Goal: Task Accomplishment & Management: Manage account settings

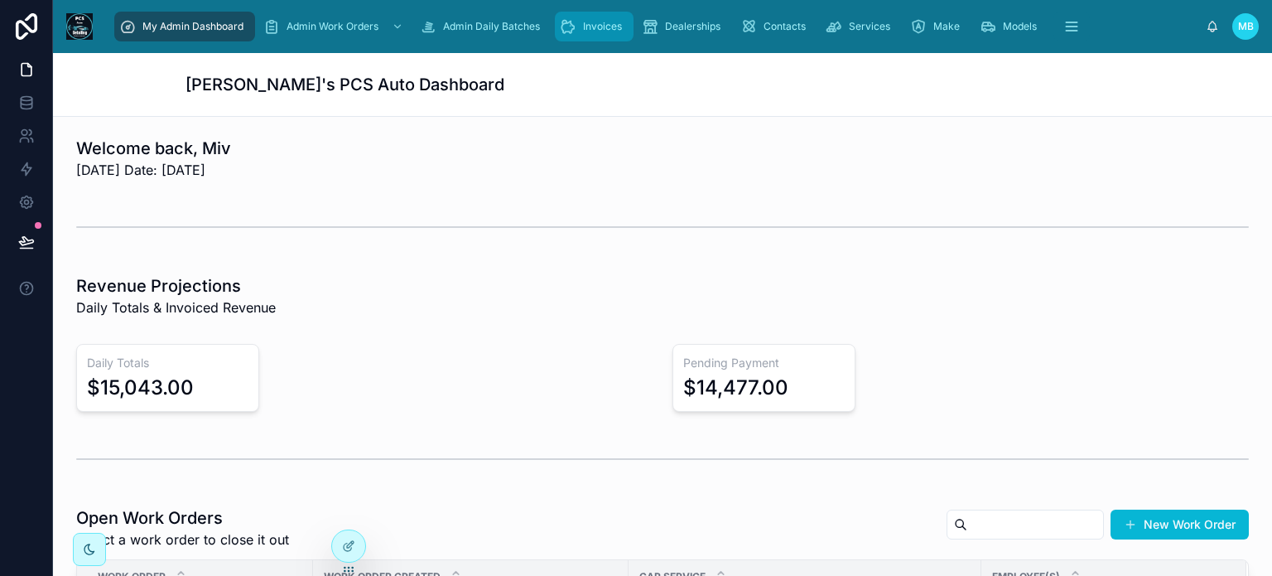
click at [605, 24] on span "Invoices" at bounding box center [602, 26] width 39 height 13
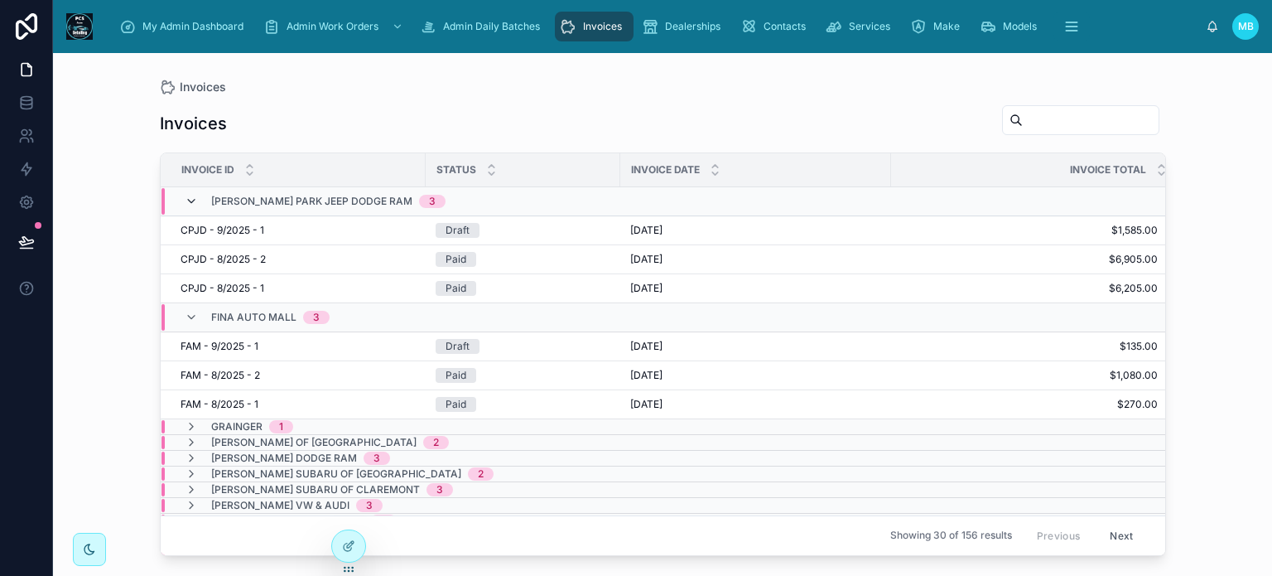
click at [186, 198] on icon at bounding box center [191, 201] width 13 height 13
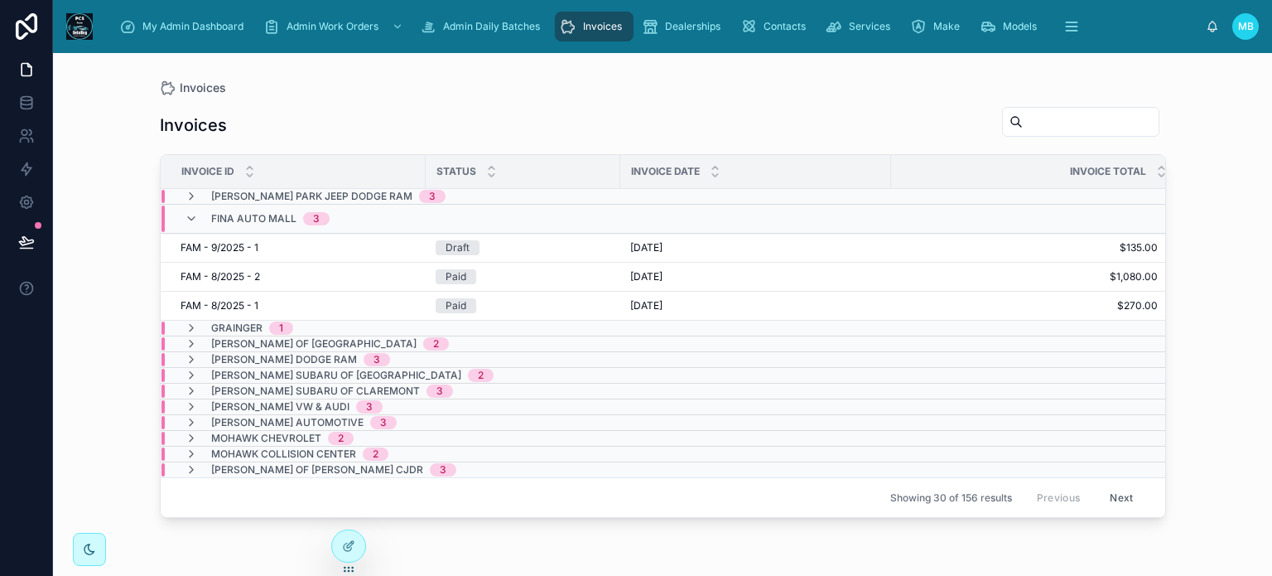
click at [1120, 493] on button "Next" at bounding box center [1121, 498] width 46 height 26
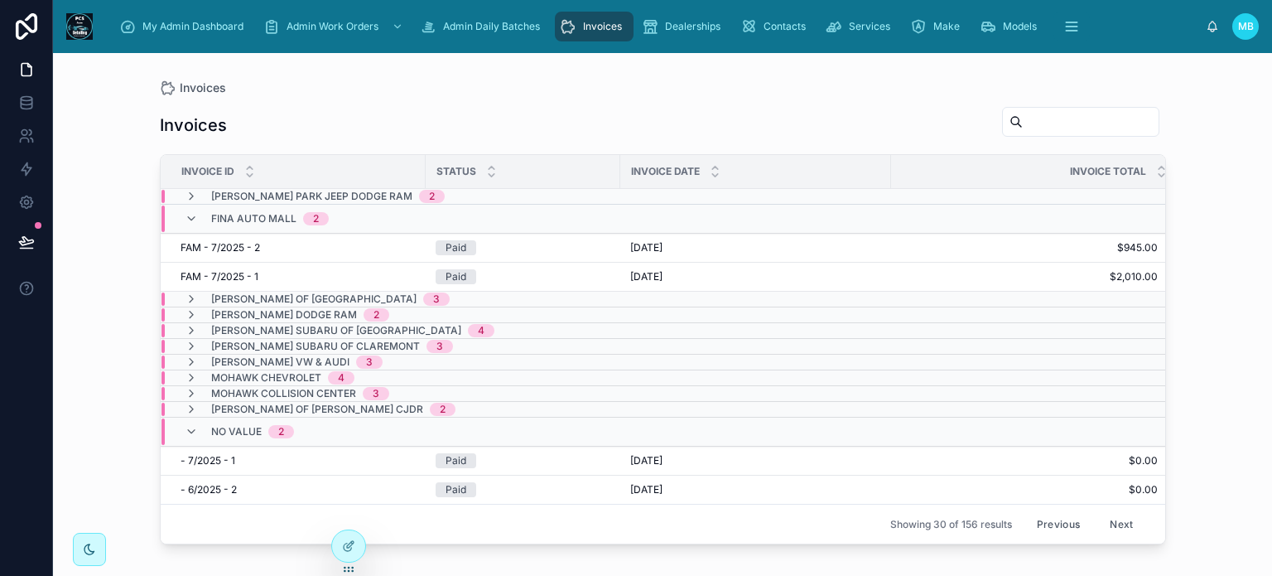
click at [1062, 518] on button "Previous" at bounding box center [1058, 524] width 66 height 26
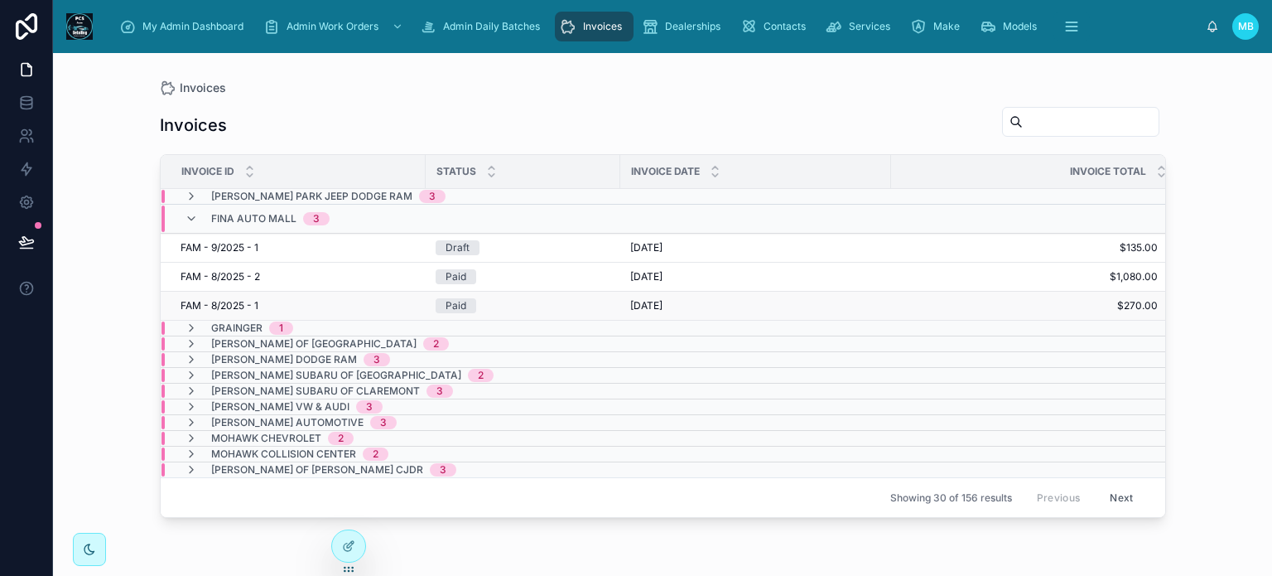
click at [410, 301] on div "FAM - 8/2025 - 1 FAM - 8/2025 - 1" at bounding box center [298, 305] width 235 height 13
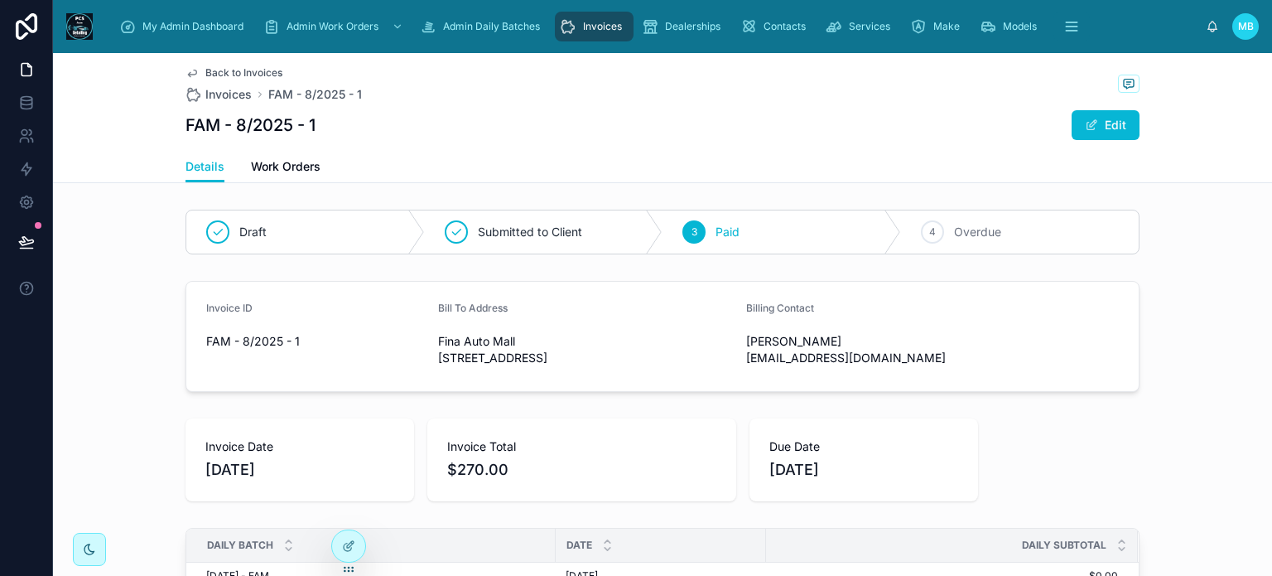
drag, startPoint x: 200, startPoint y: 441, endPoint x: 952, endPoint y: 474, distance: 753.6
click at [952, 474] on div "Invoice Date [DATE] Invoice Total $270.00 Due Date [DATE]" at bounding box center [663, 459] width 954 height 83
copy div "Invoice Date [DATE] Invoice Total $270.00 Due Date [DATE]"
click at [571, 32] on icon "scrollable content" at bounding box center [568, 26] width 17 height 17
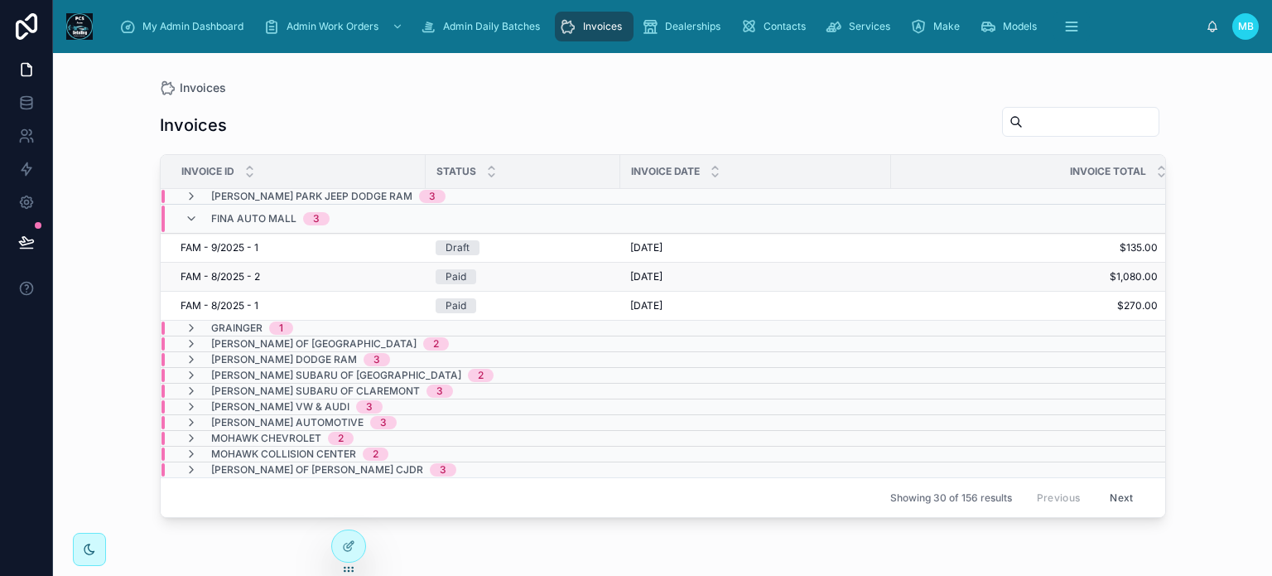
click at [225, 272] on span "FAM - 8/2025 - 2" at bounding box center [221, 276] width 80 height 13
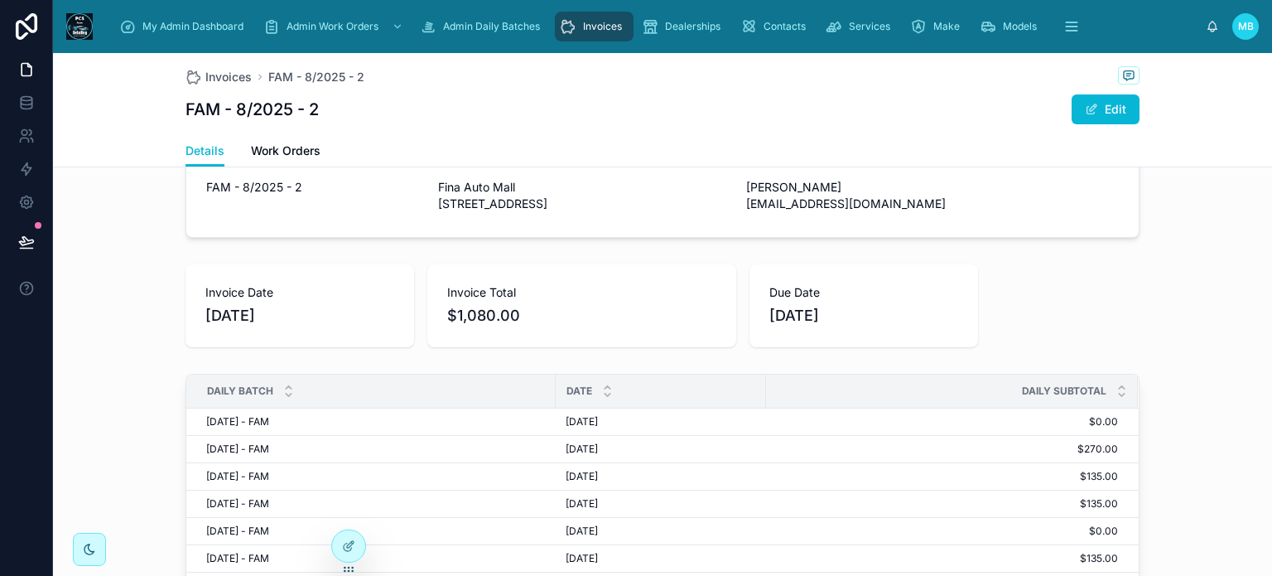
scroll to position [166, 0]
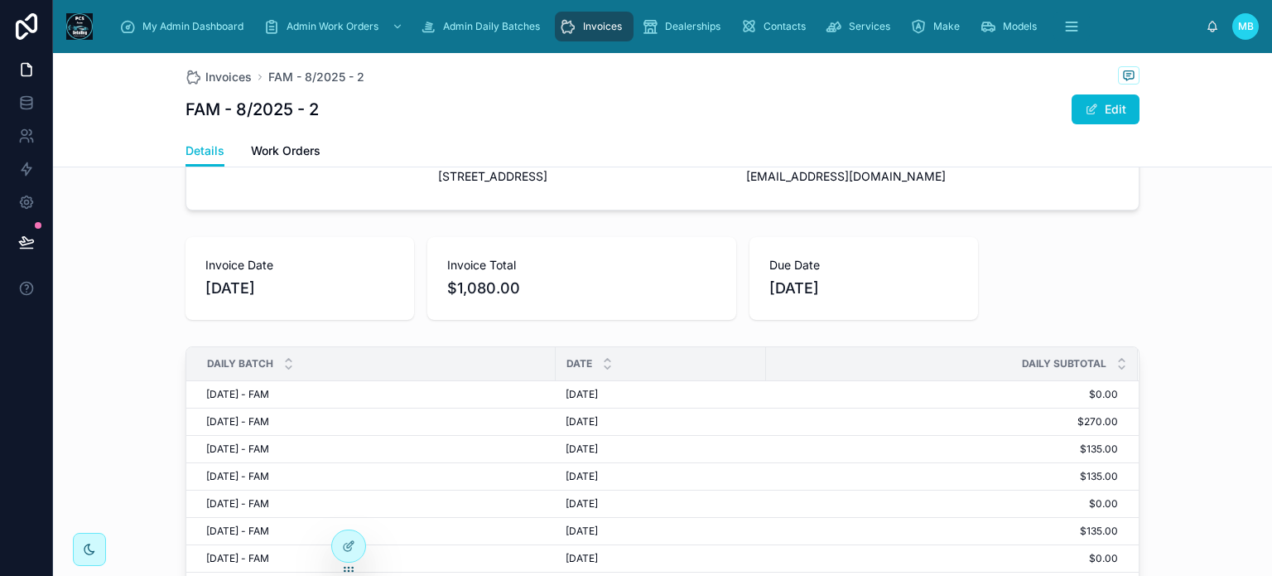
drag, startPoint x: 192, startPoint y: 243, endPoint x: 1015, endPoint y: 291, distance: 824.7
click at [1015, 291] on div "Invoice Date [DATE] Invoice Total $1,080.00 Due Date [DATE]" at bounding box center [663, 278] width 954 height 83
copy div "Invoice Date [DATE] Invoice Total $1,080.00 Due Date [DATE]"
click at [593, 36] on div "Invoices" at bounding box center [594, 26] width 69 height 27
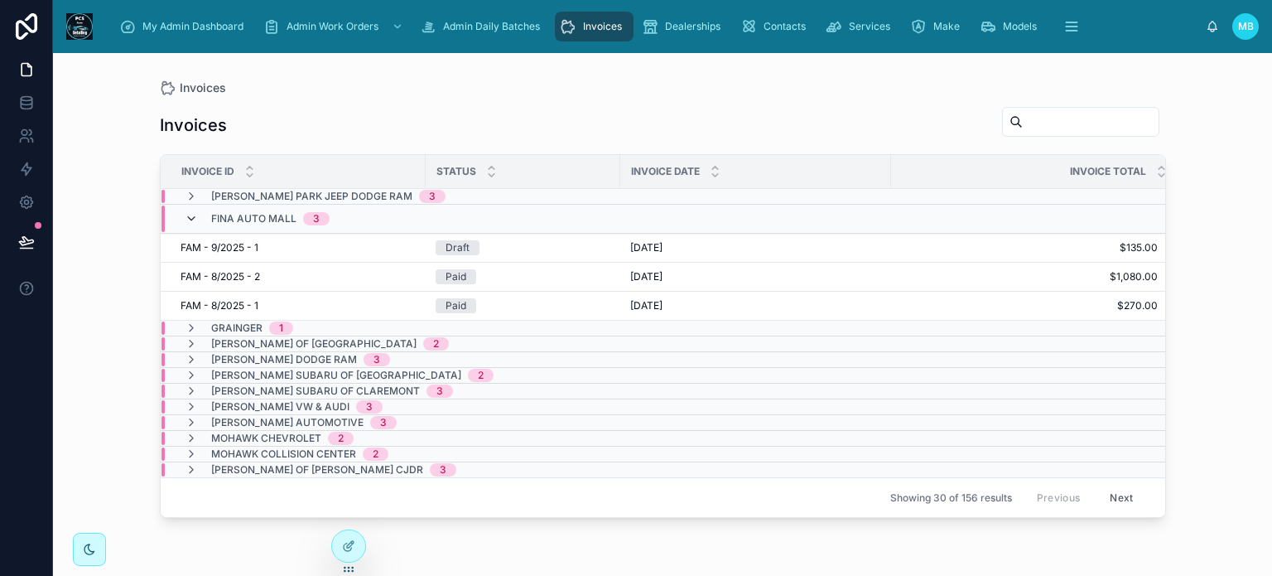
click at [190, 215] on icon at bounding box center [191, 218] width 13 height 13
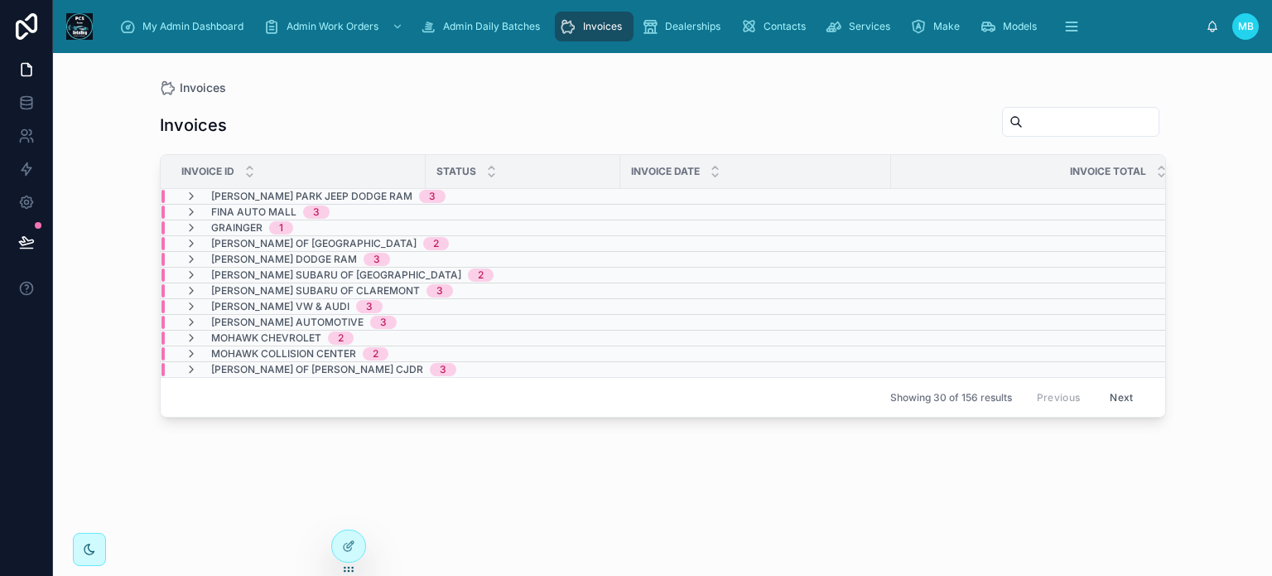
click at [198, 367] on div "[PERSON_NAME] of [PERSON_NAME] CJDR 3" at bounding box center [321, 369] width 272 height 13
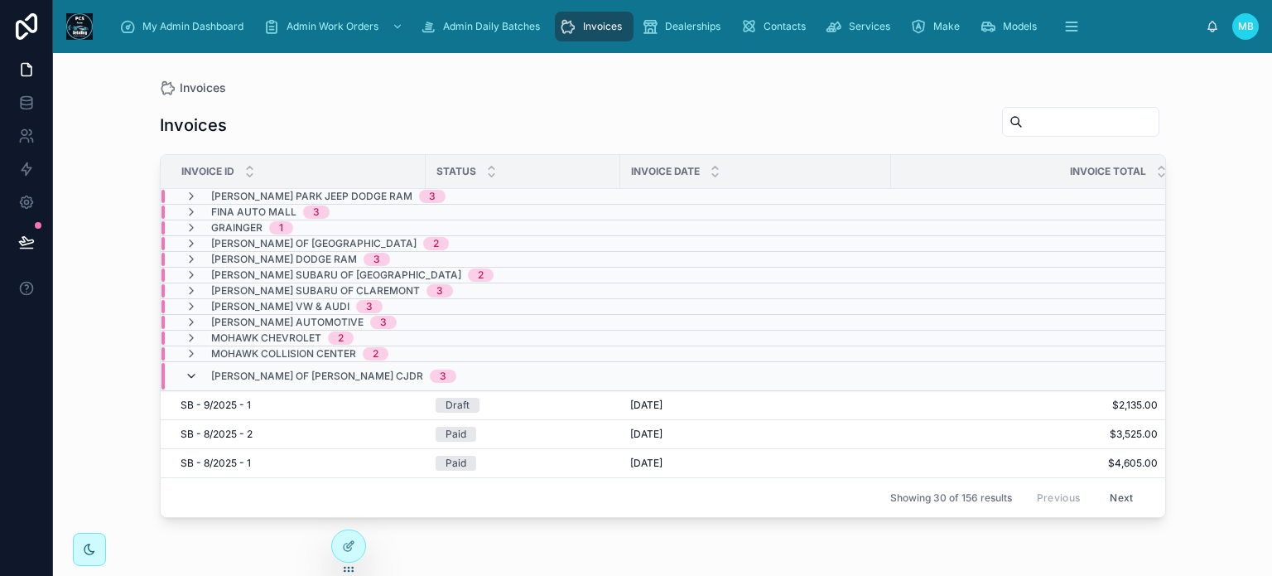
click at [189, 369] on icon at bounding box center [191, 375] width 13 height 13
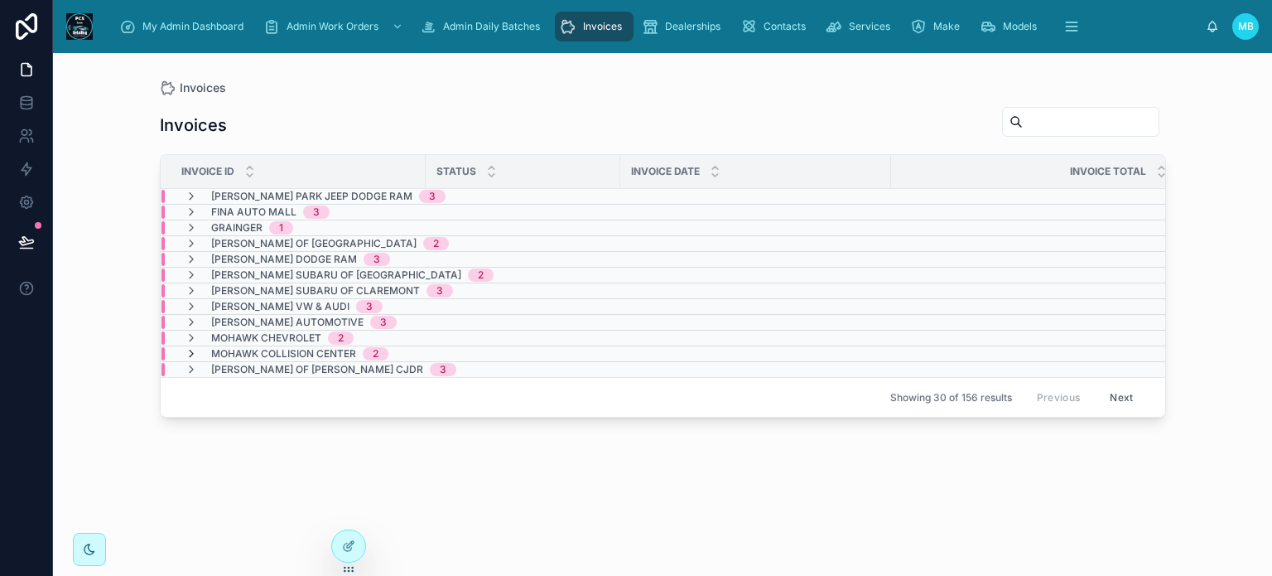
click at [194, 348] on icon at bounding box center [191, 353] width 13 height 13
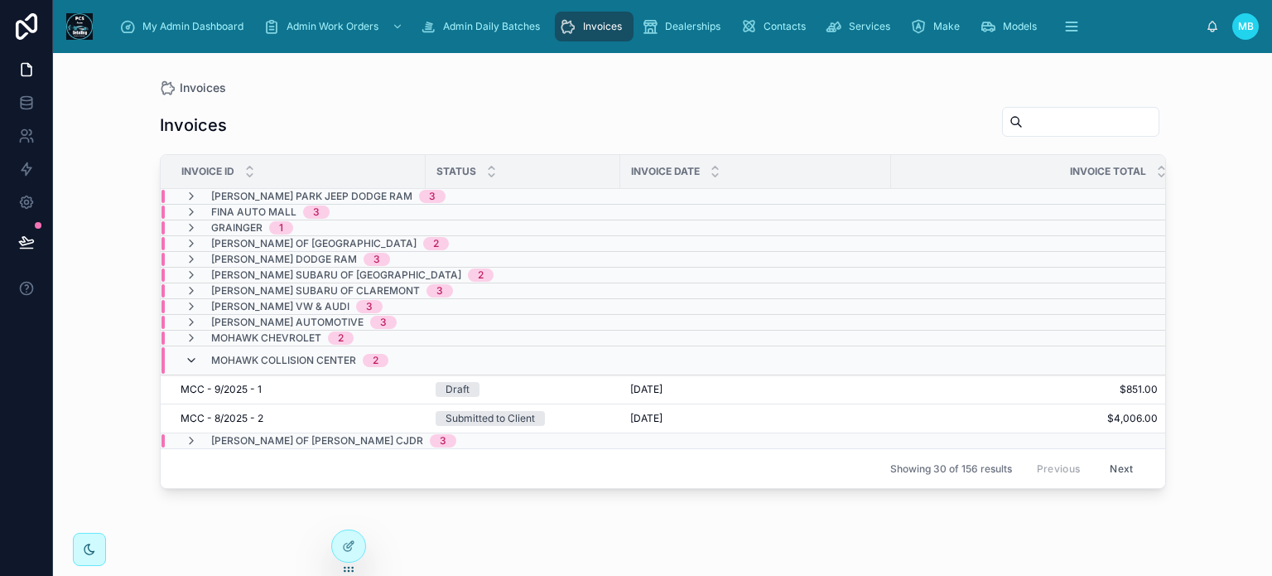
click at [192, 354] on icon at bounding box center [191, 360] width 13 height 13
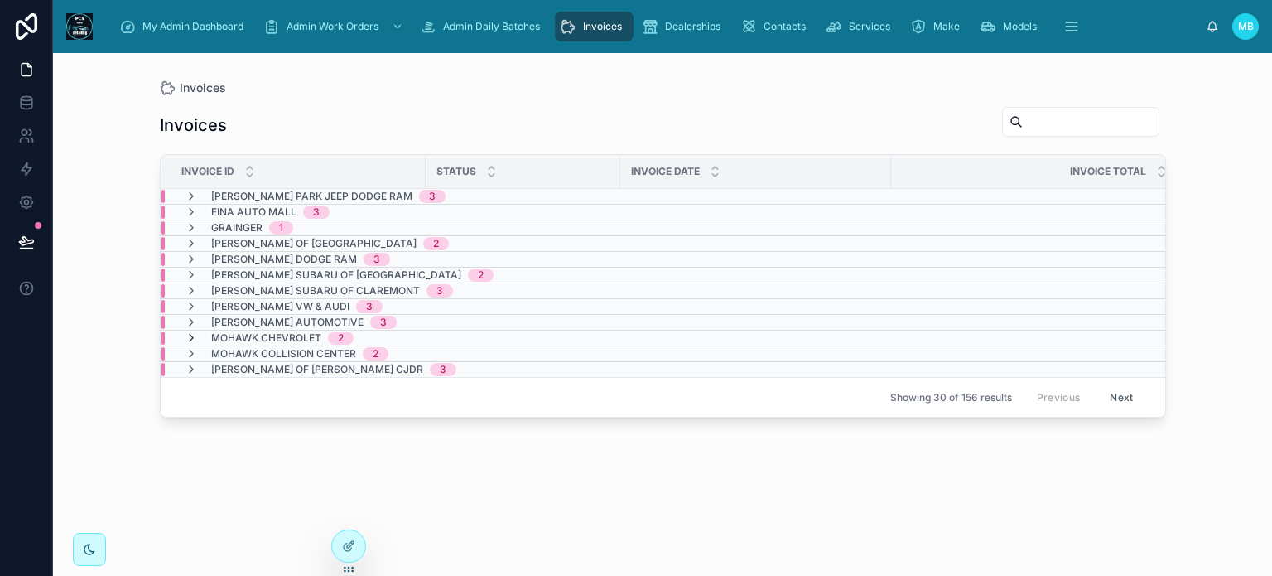
click at [186, 338] on icon at bounding box center [191, 337] width 13 height 13
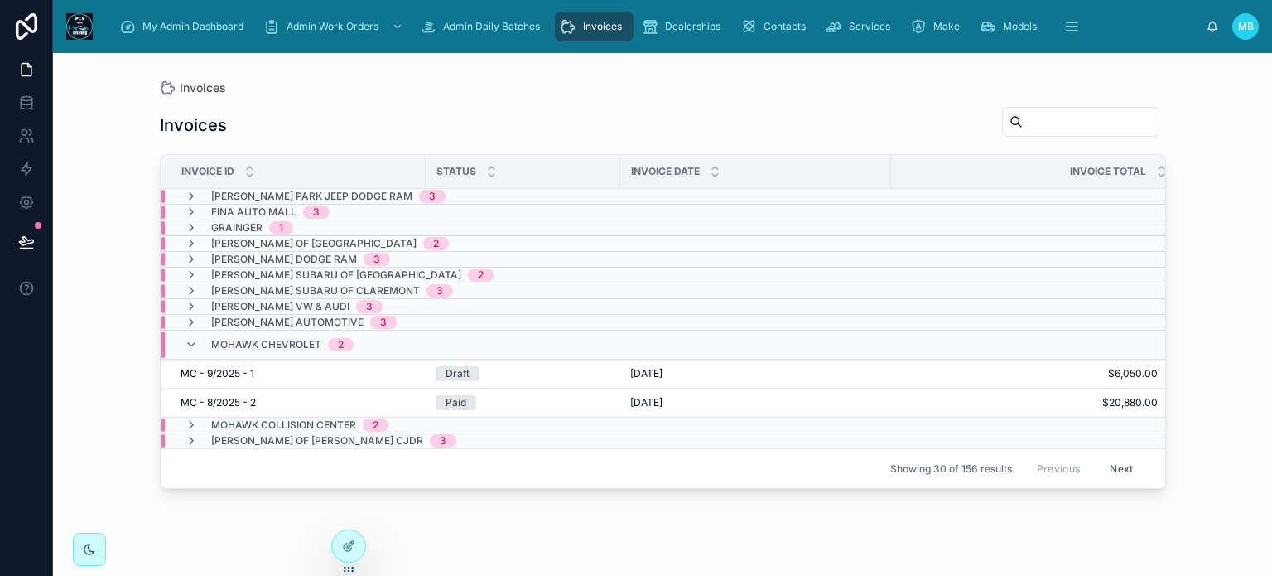
click at [186, 338] on icon at bounding box center [191, 344] width 13 height 13
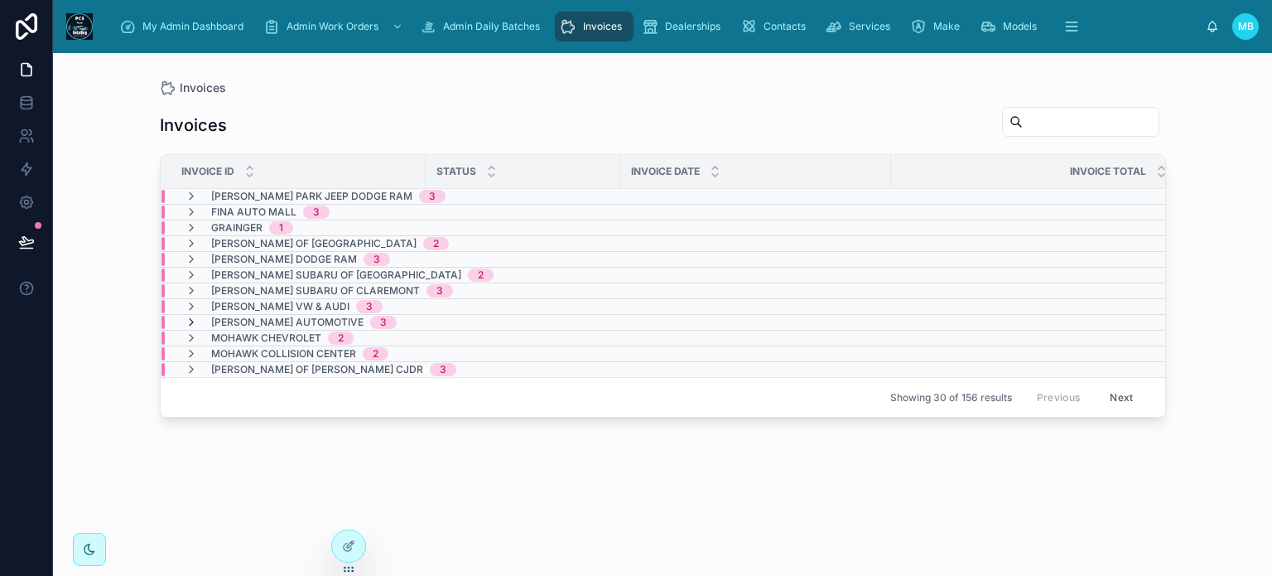
click at [187, 320] on icon at bounding box center [191, 322] width 13 height 13
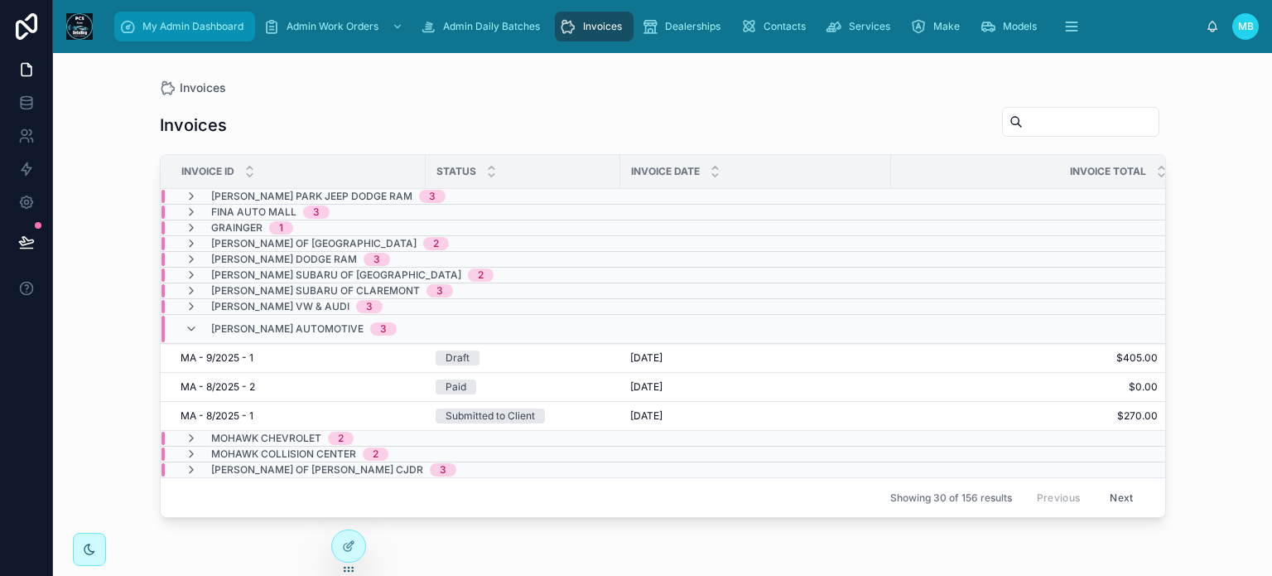
click at [215, 26] on span "My Admin Dashboard" at bounding box center [192, 26] width 101 height 13
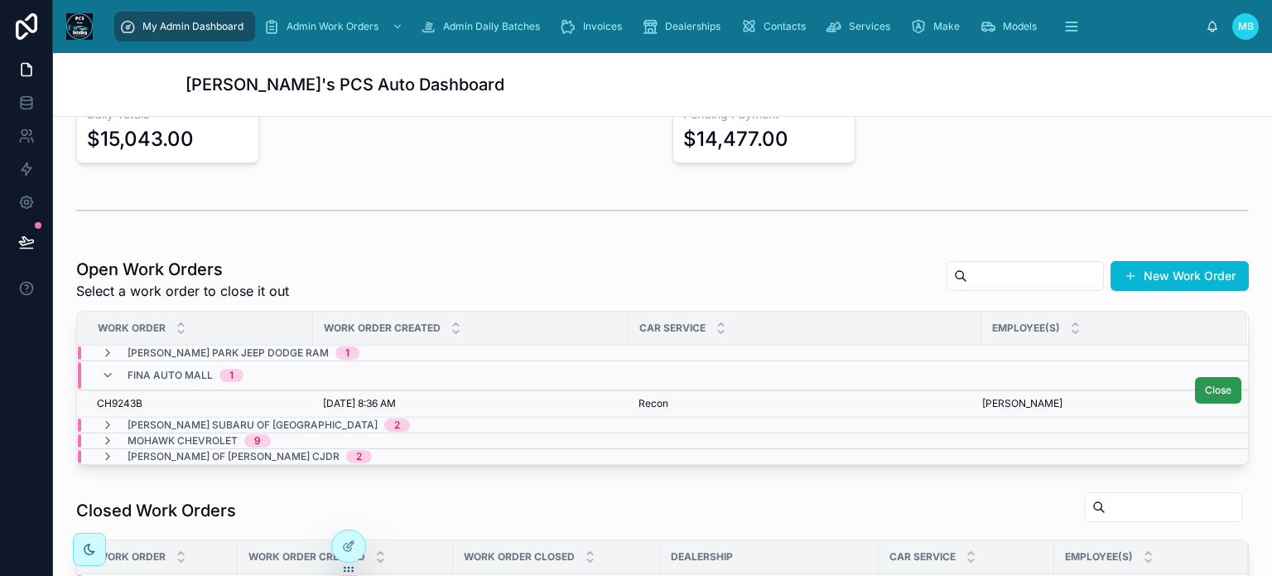
click at [1205, 389] on span "Close" at bounding box center [1218, 389] width 27 height 13
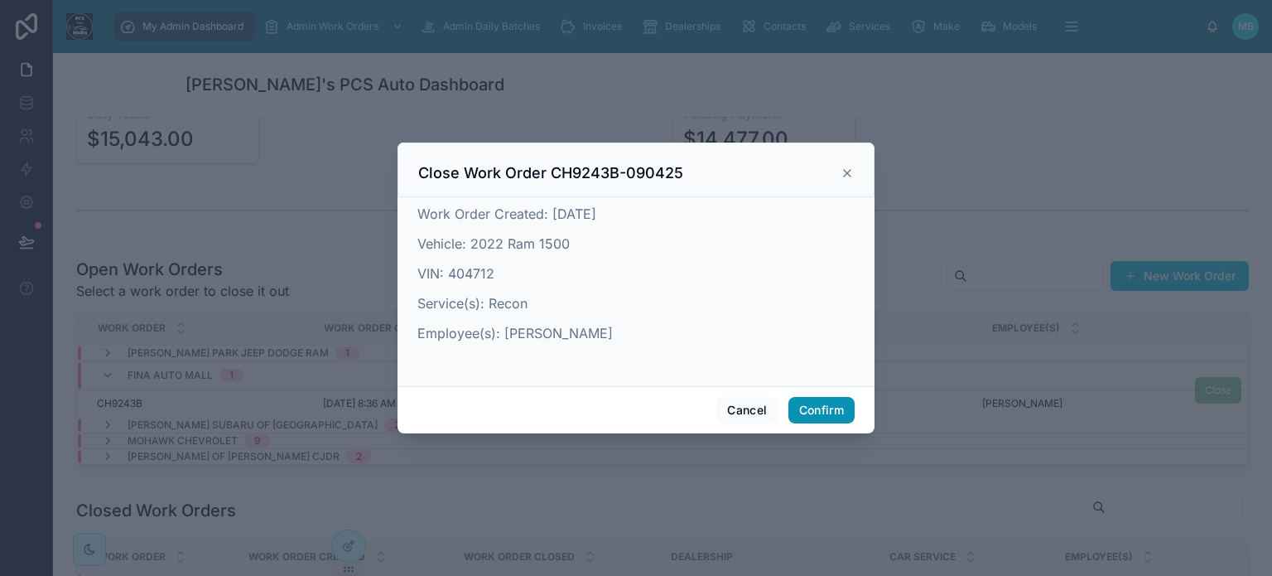
click at [832, 410] on button "Confirm" at bounding box center [821, 410] width 66 height 27
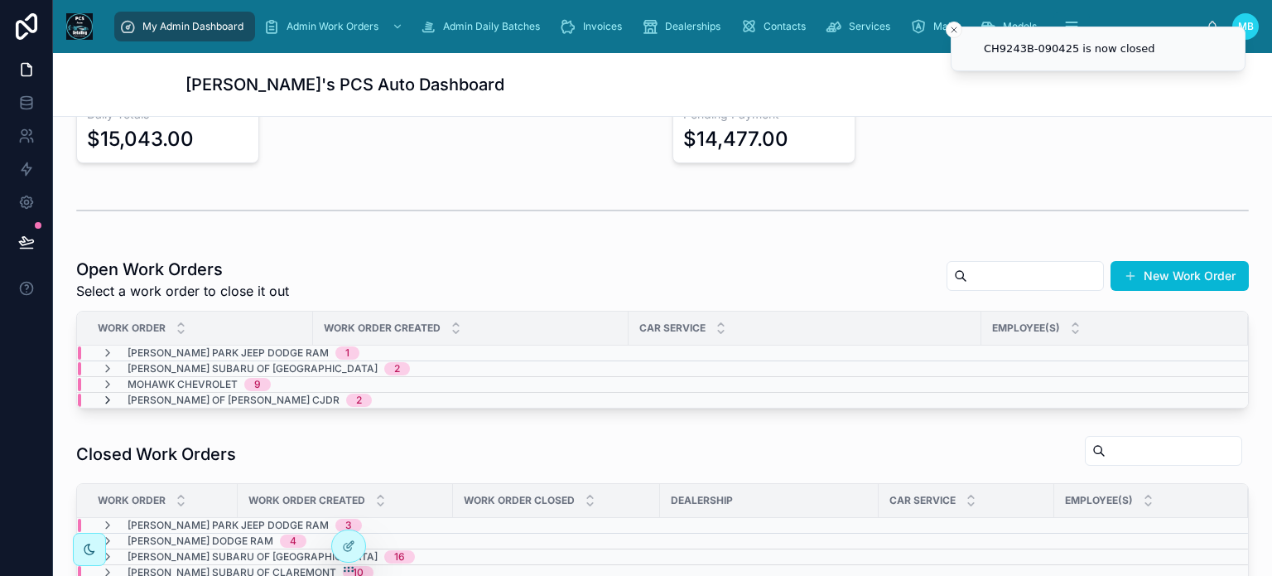
click at [106, 398] on icon at bounding box center [107, 399] width 13 height 13
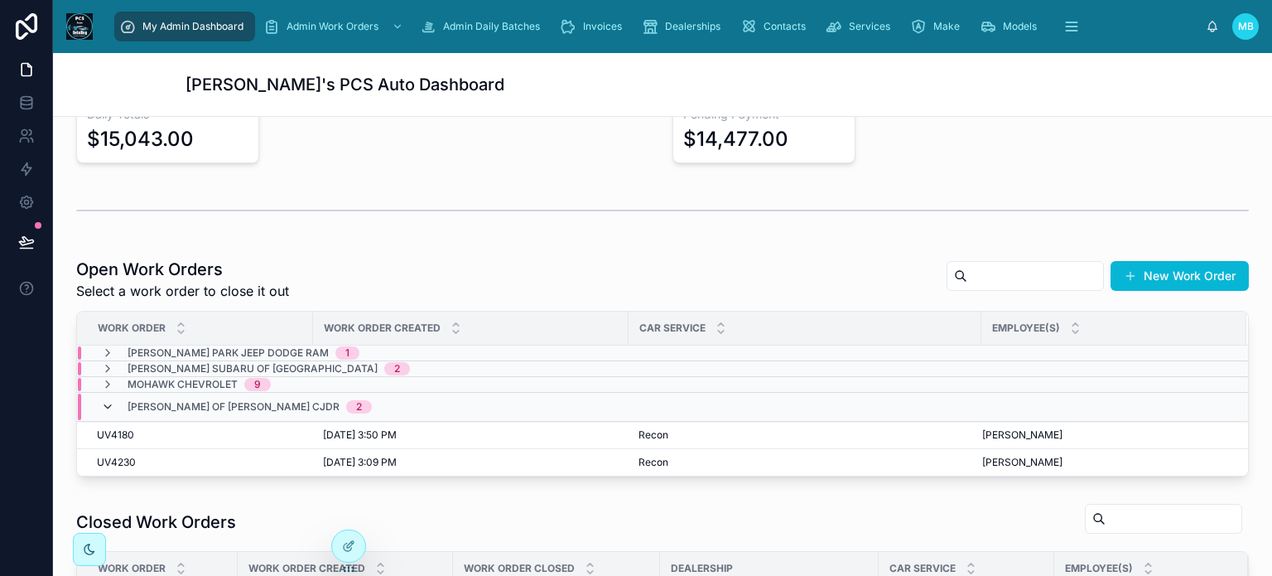
click at [110, 401] on icon at bounding box center [107, 406] width 13 height 13
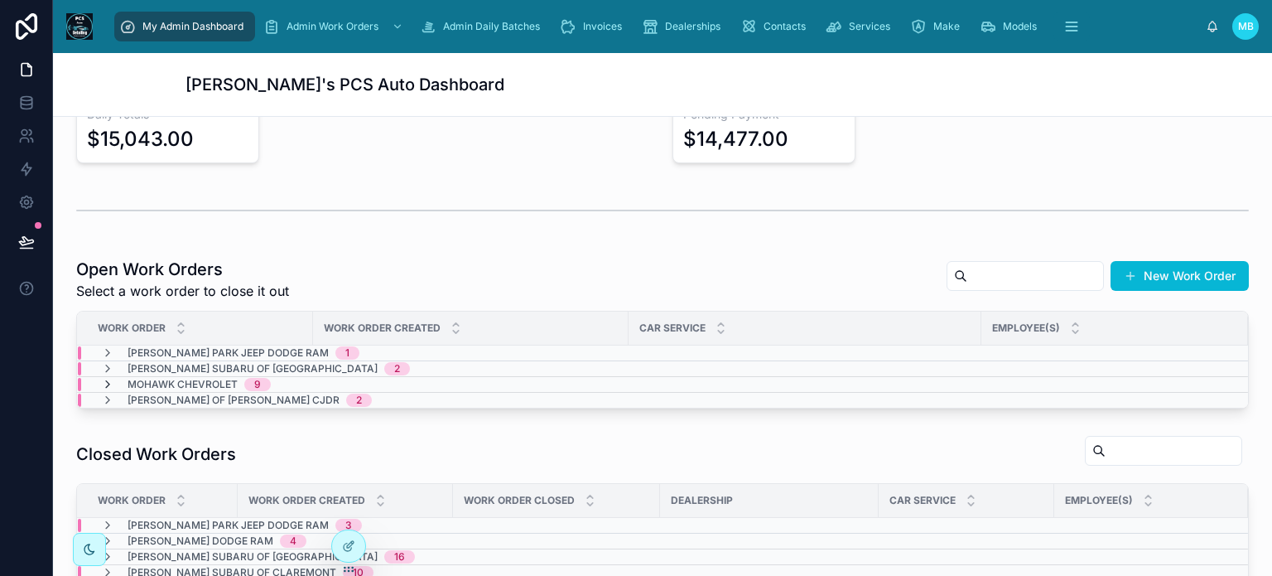
click at [104, 383] on icon at bounding box center [107, 384] width 13 height 13
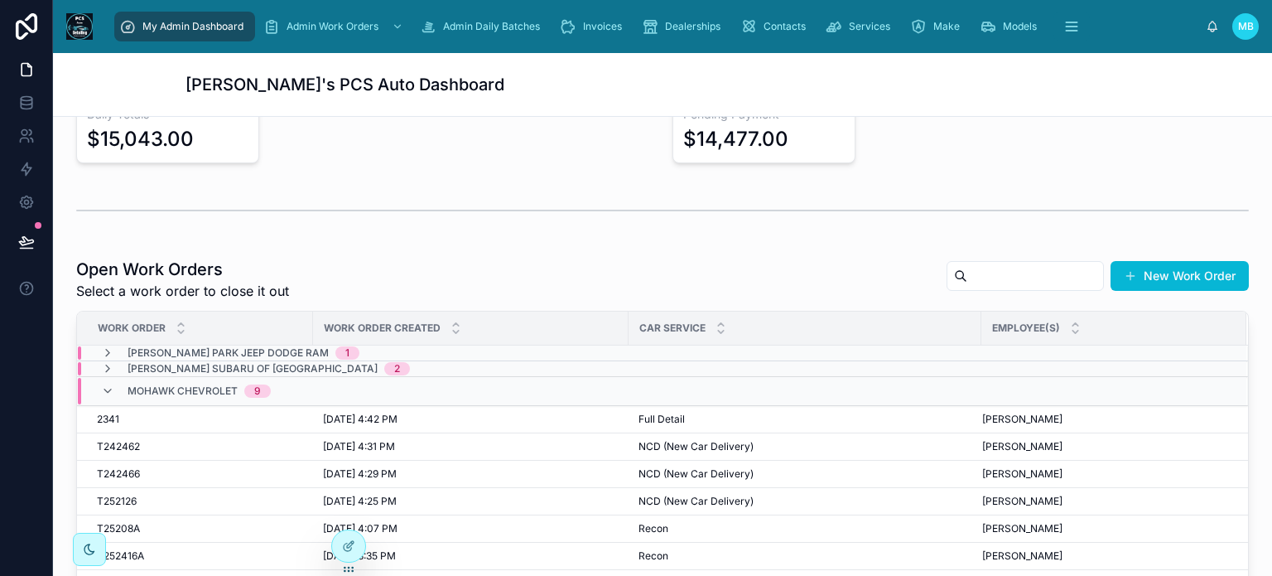
click at [104, 384] on icon at bounding box center [107, 390] width 13 height 13
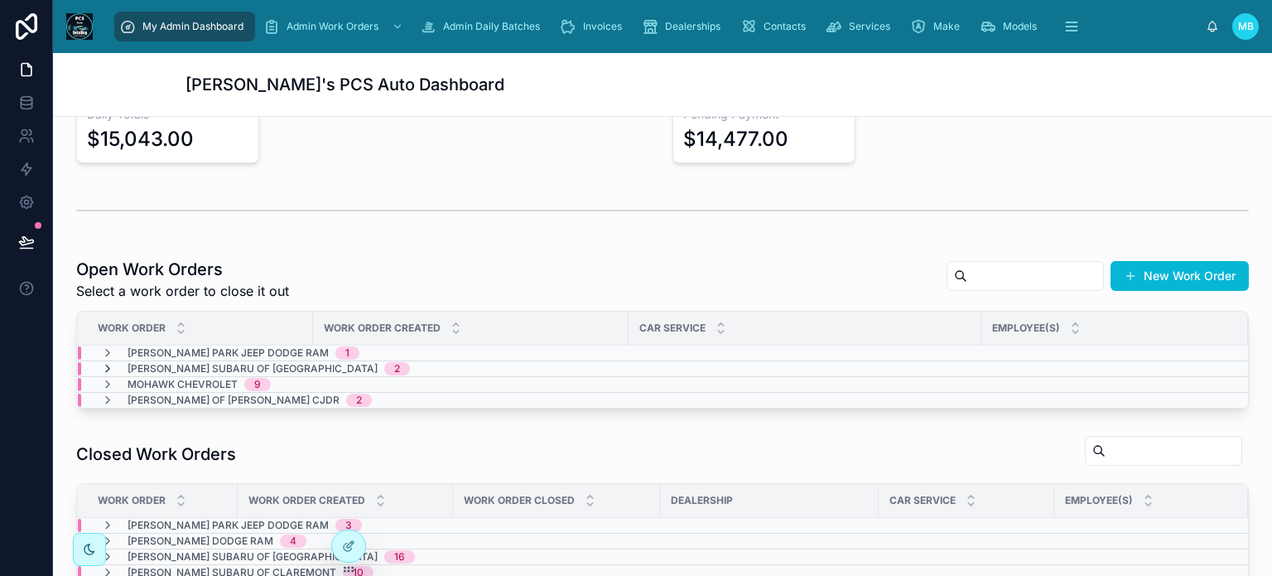
click at [104, 363] on icon at bounding box center [107, 368] width 13 height 13
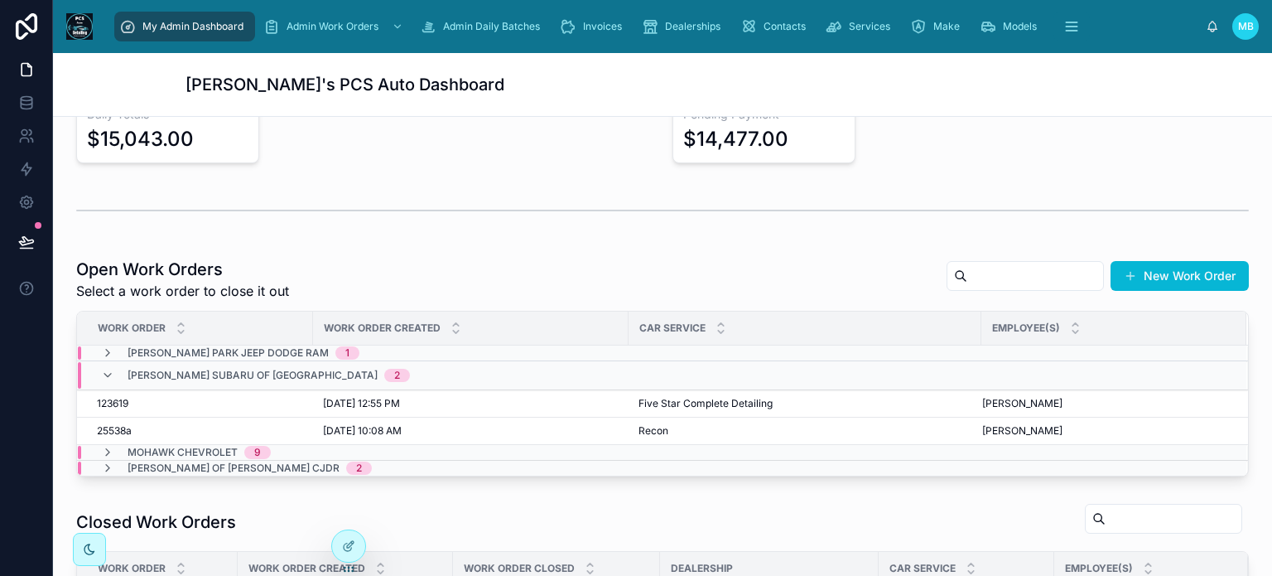
click at [104, 363] on div "[PERSON_NAME] Subaru of Bennington 2" at bounding box center [255, 375] width 309 height 27
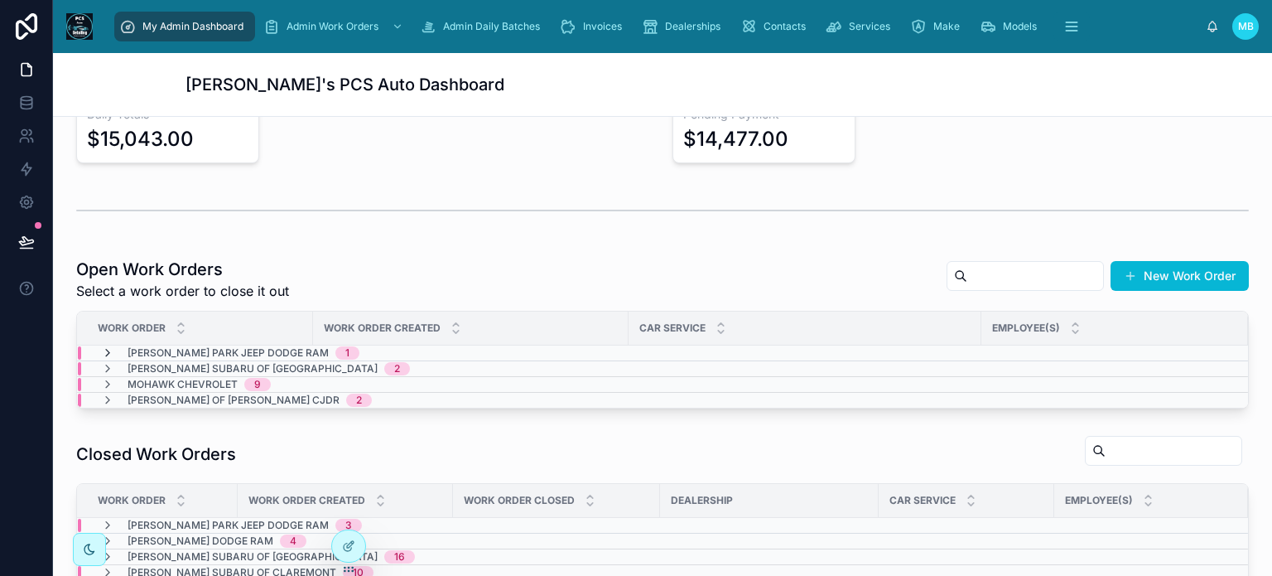
click at [105, 353] on icon at bounding box center [107, 352] width 13 height 13
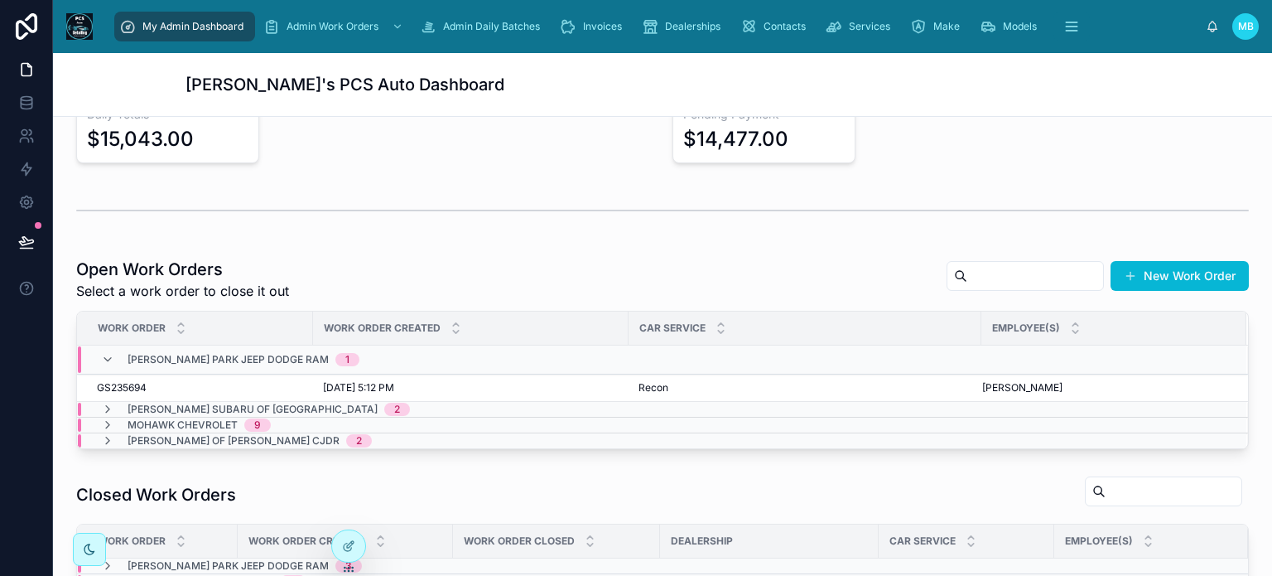
click at [105, 353] on icon at bounding box center [107, 359] width 13 height 13
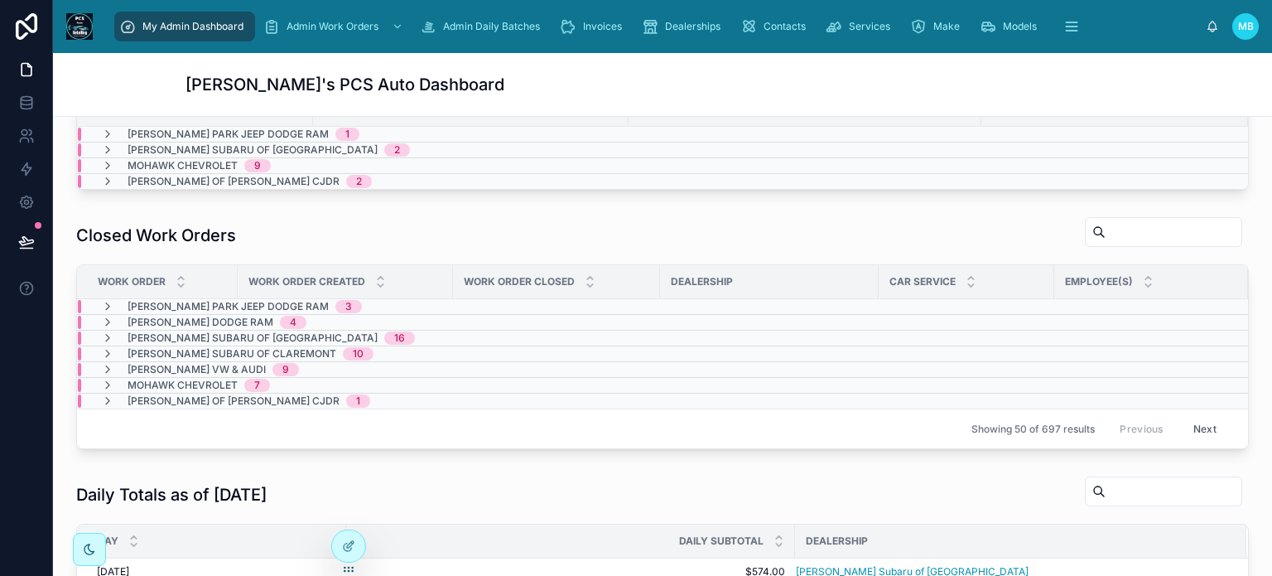
scroll to position [497, 0]
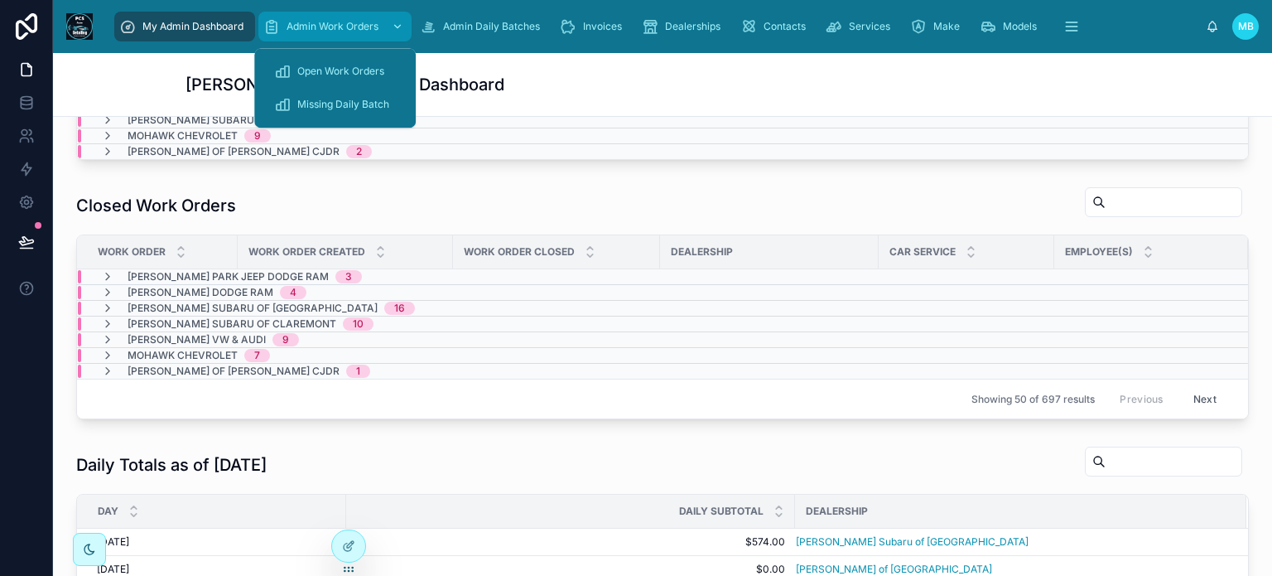
click at [305, 26] on span "Admin Work Orders" at bounding box center [333, 26] width 92 height 13
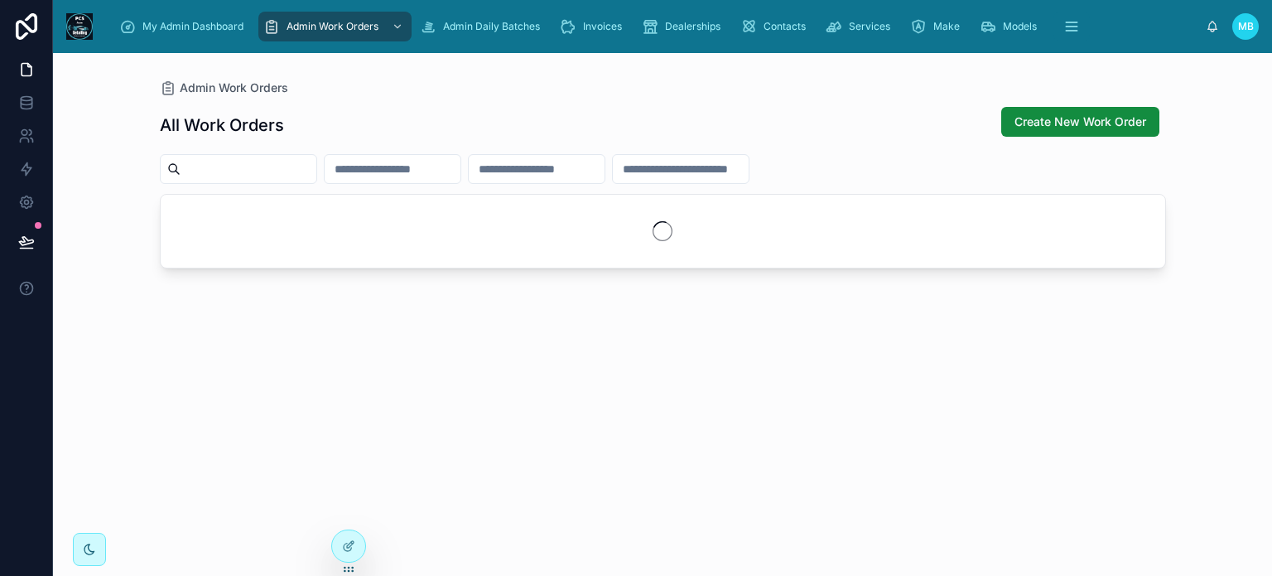
click at [269, 171] on input "text" at bounding box center [249, 168] width 136 height 23
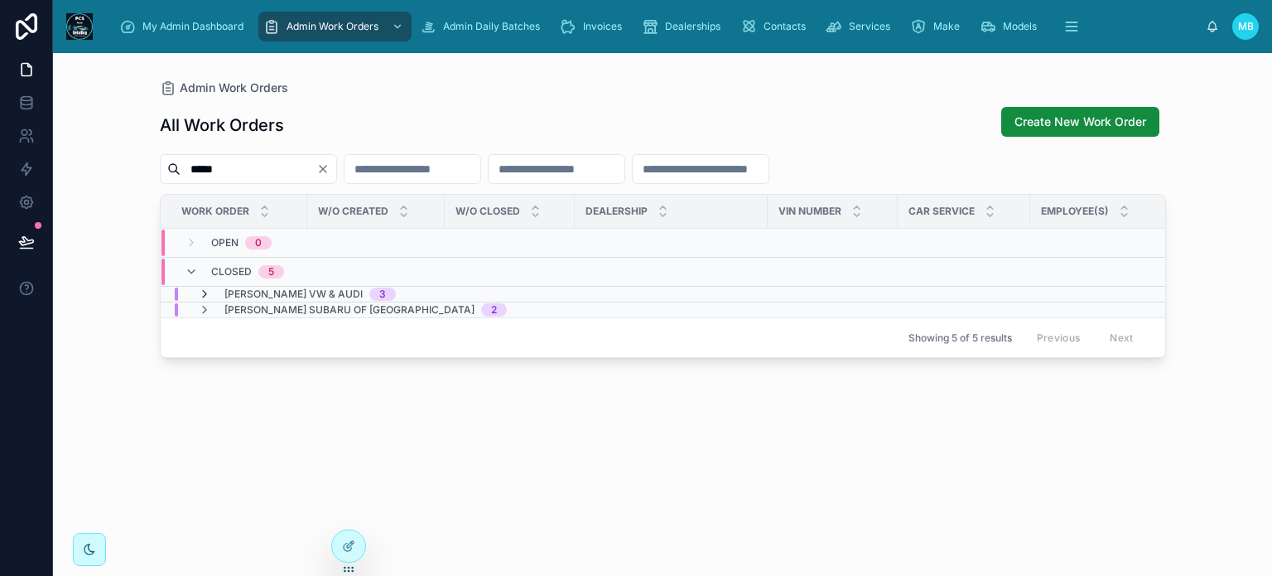
type input "*****"
click at [205, 294] on icon at bounding box center [204, 293] width 13 height 13
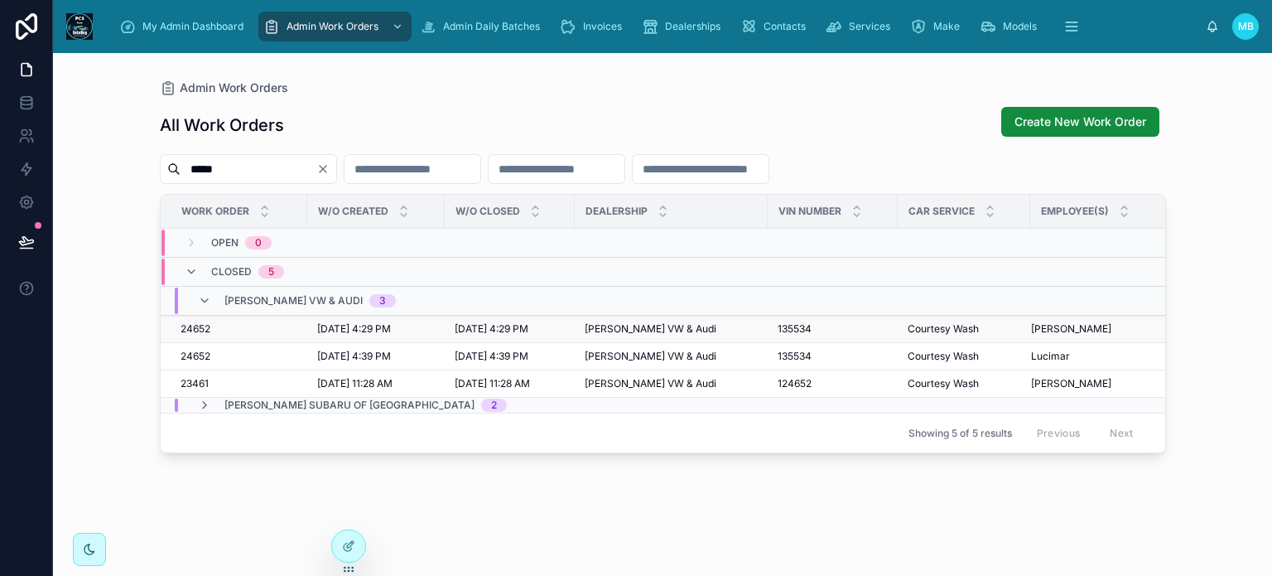
click at [192, 330] on span "24652" at bounding box center [196, 328] width 30 height 13
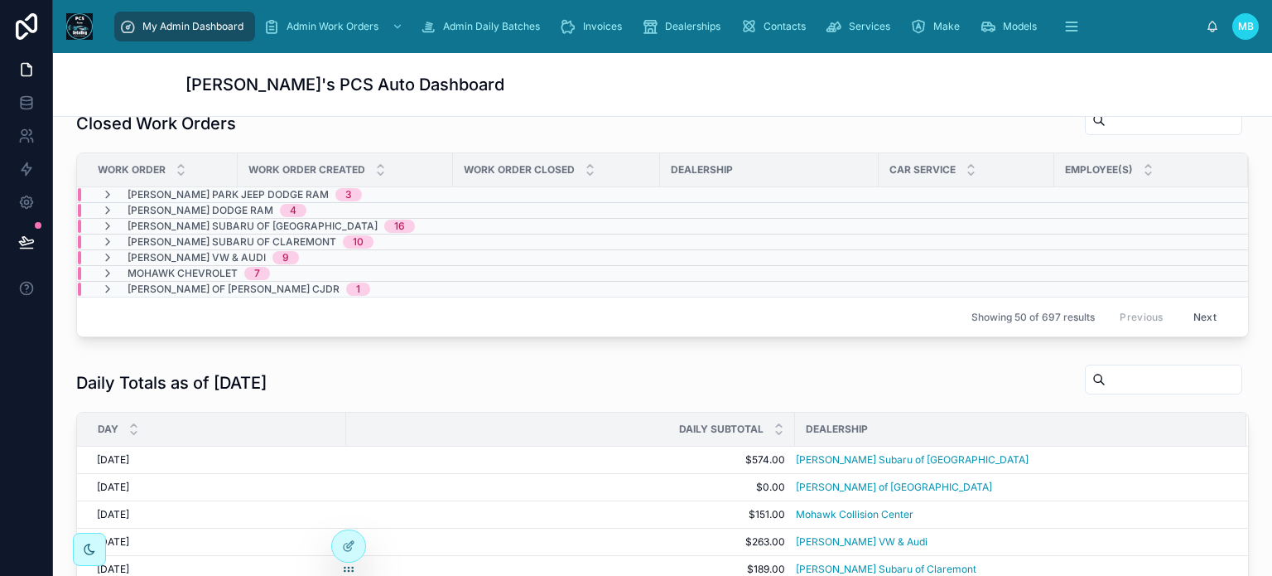
scroll to position [580, 0]
click at [102, 253] on icon at bounding box center [107, 256] width 13 height 13
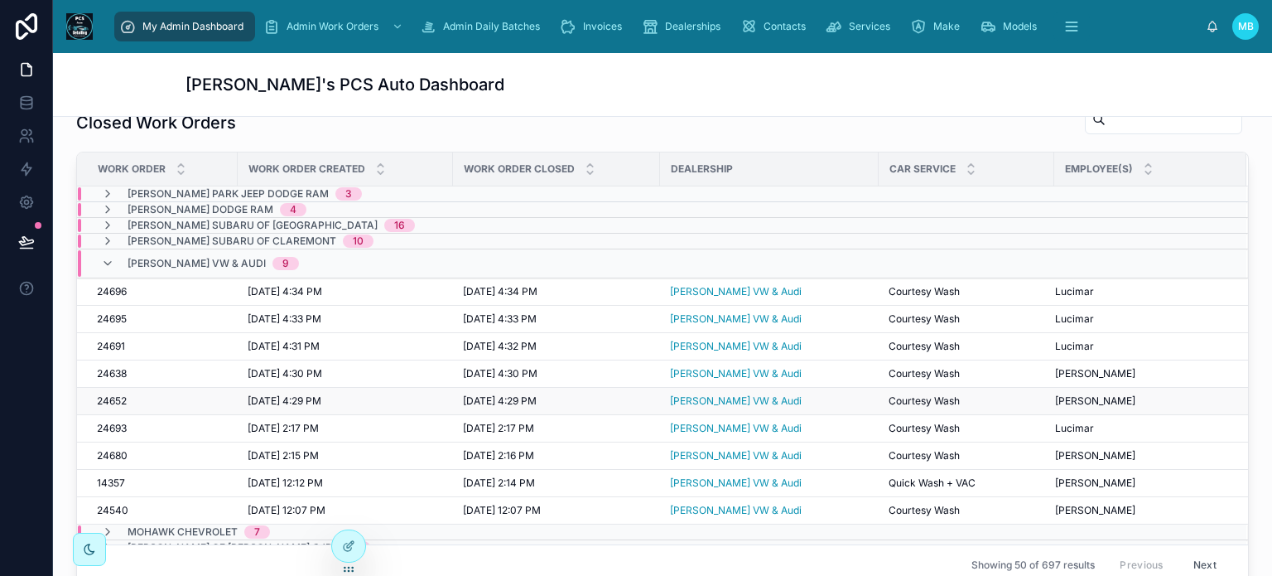
click at [117, 398] on span "24652" at bounding box center [112, 400] width 30 height 13
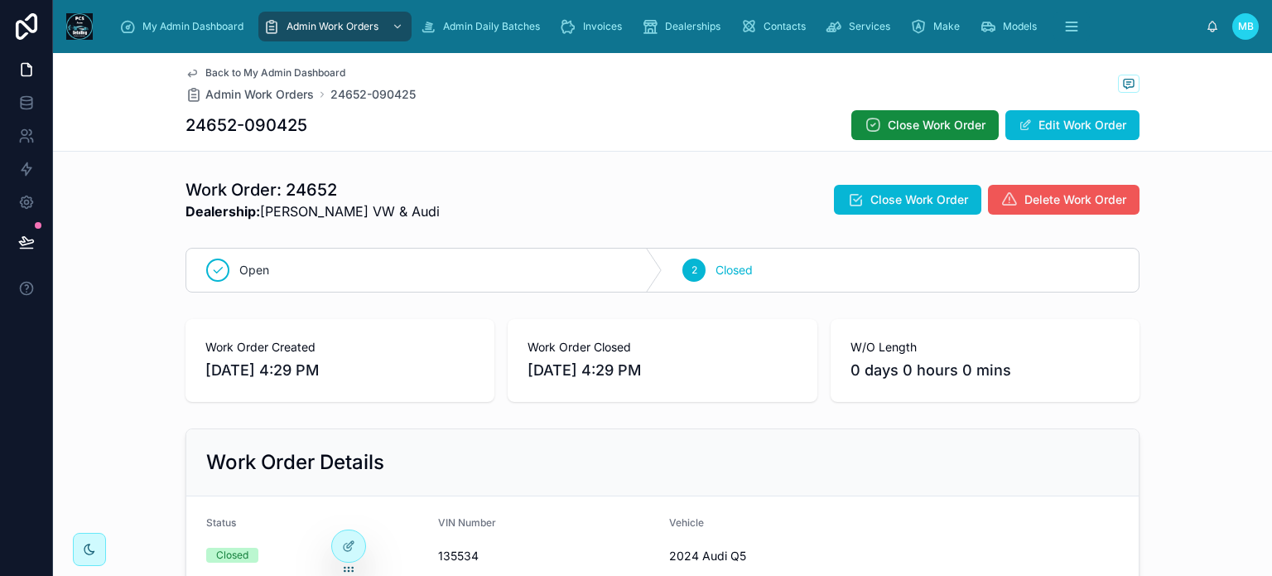
click at [1086, 207] on span "Delete Work Order" at bounding box center [1076, 199] width 102 height 17
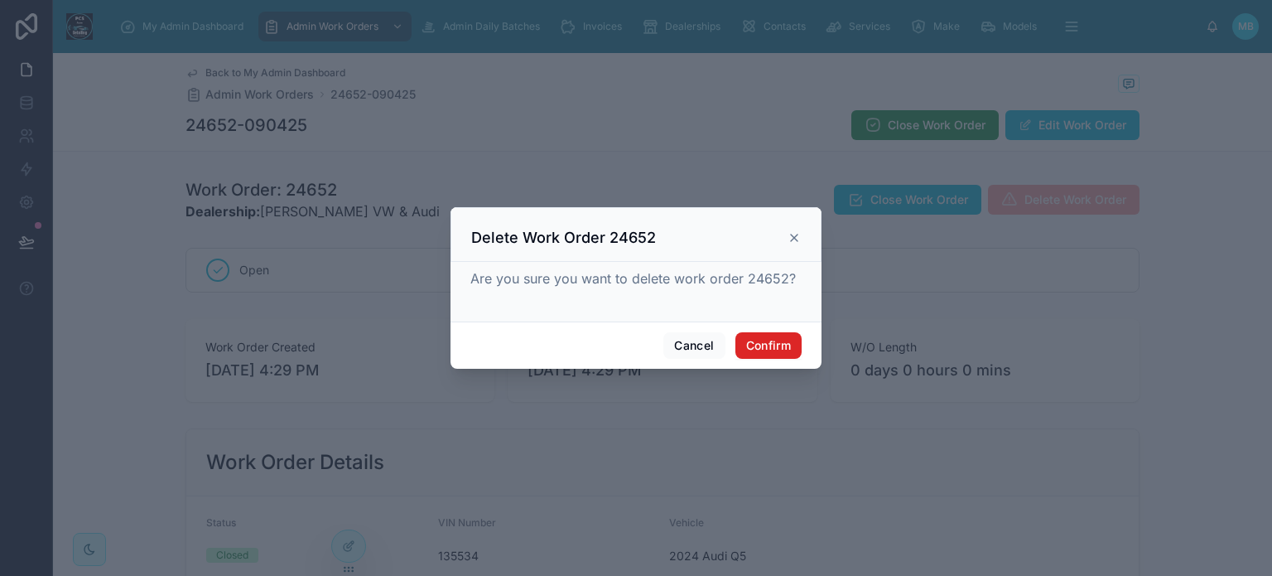
click at [758, 345] on button "Confirm" at bounding box center [768, 345] width 66 height 27
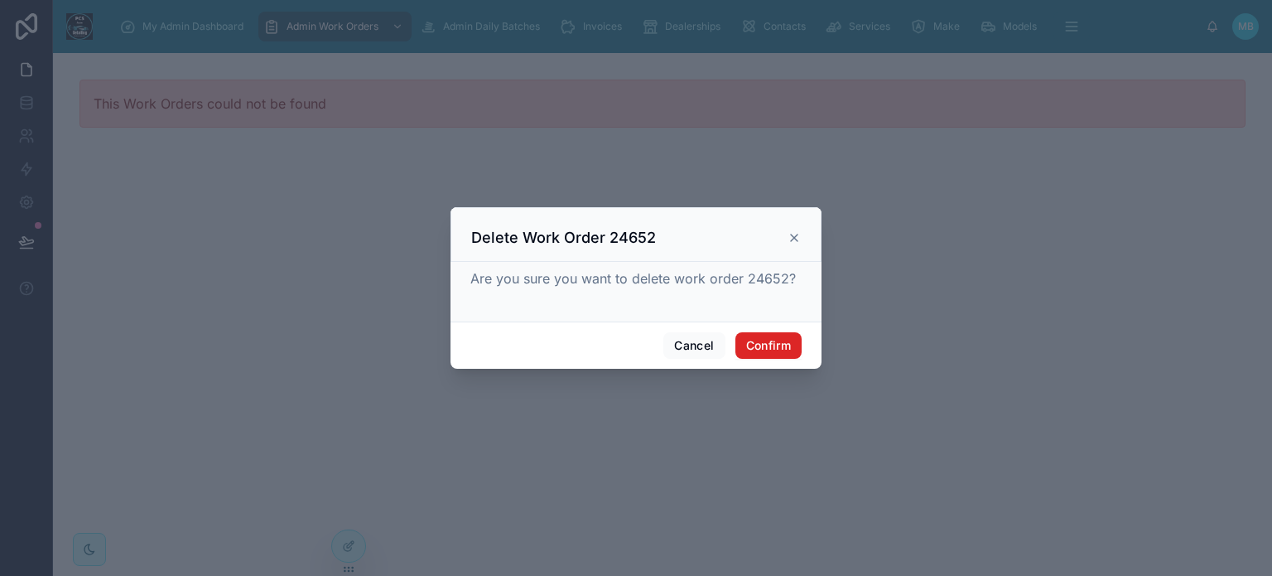
click at [779, 345] on button "Confirm" at bounding box center [768, 345] width 66 height 27
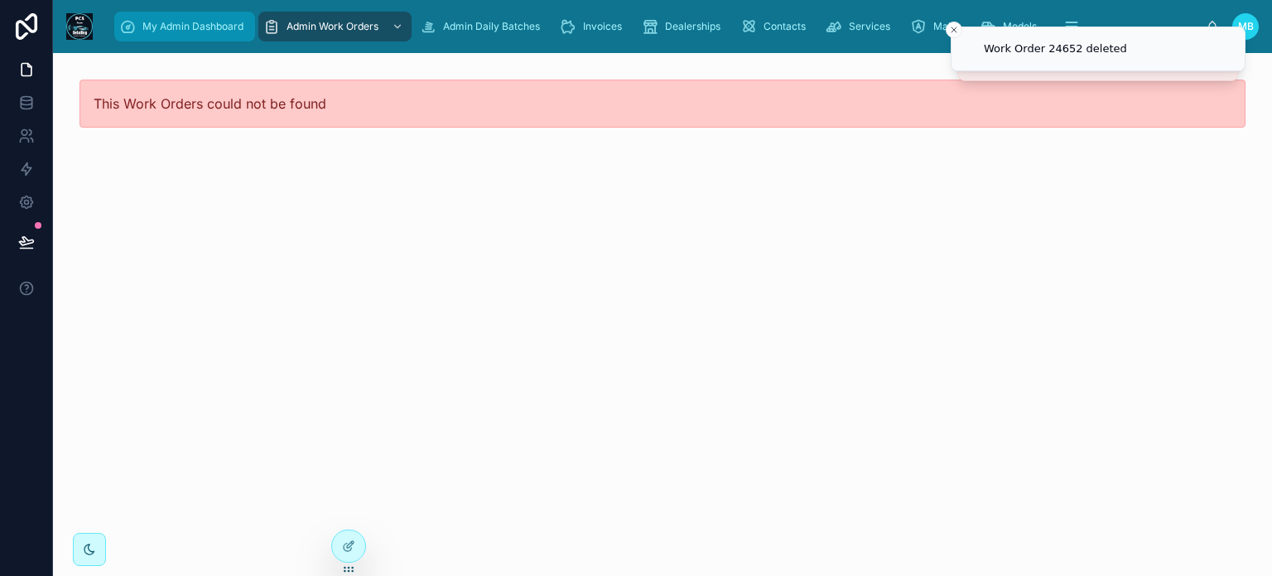
click at [192, 18] on div "My Admin Dashboard" at bounding box center [184, 26] width 131 height 27
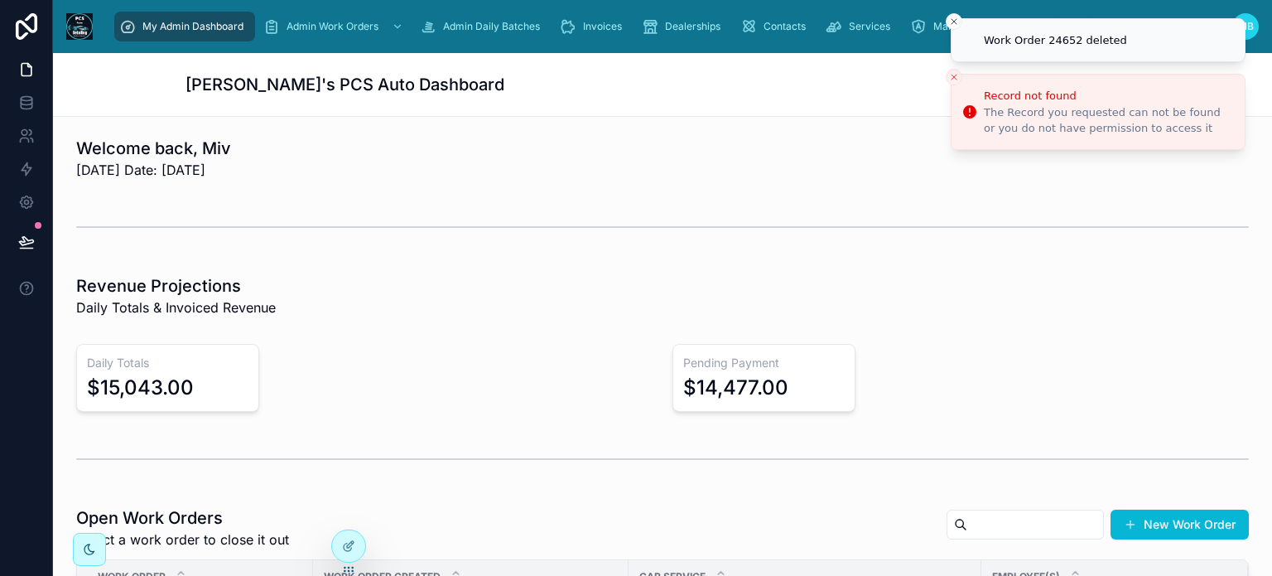
click at [951, 76] on icon "Close toast" at bounding box center [954, 77] width 10 height 10
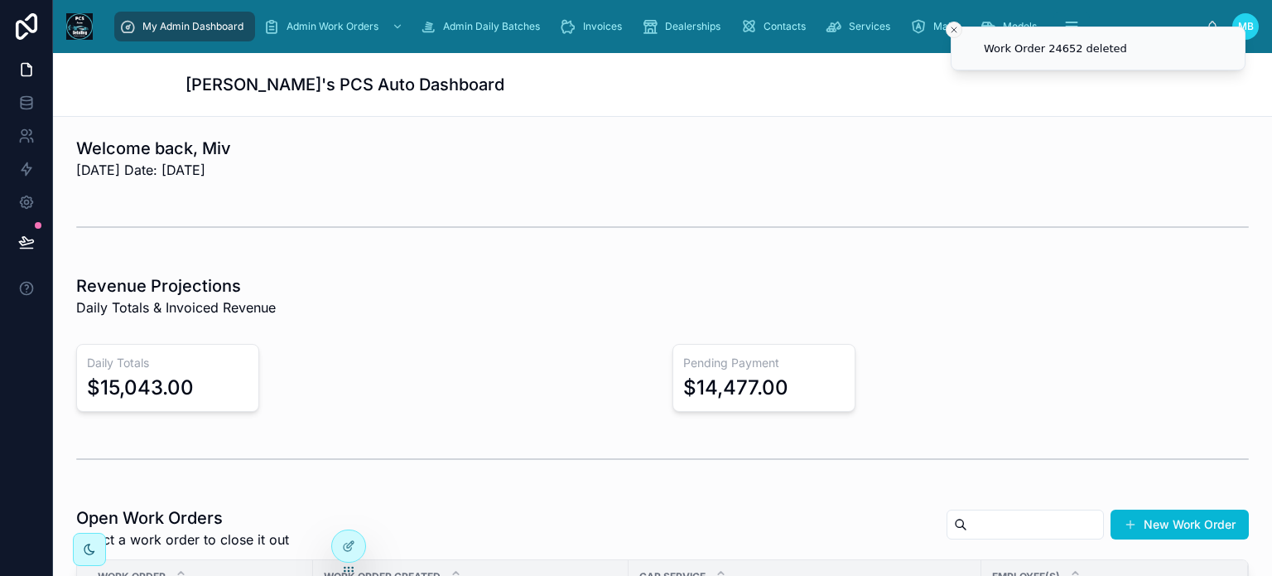
click at [955, 32] on icon "Close toast" at bounding box center [954, 30] width 10 height 10
